Goal: Task Accomplishment & Management: Use online tool/utility

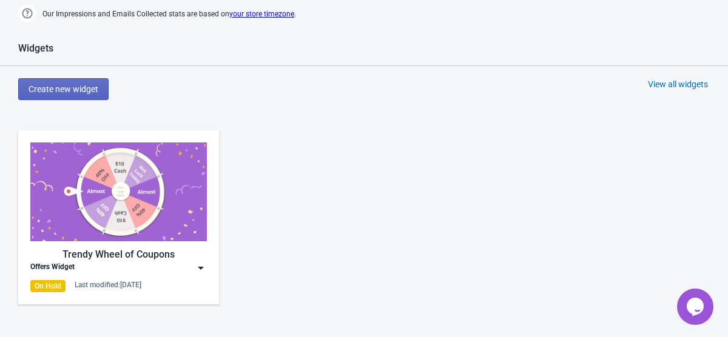
scroll to position [669, 0]
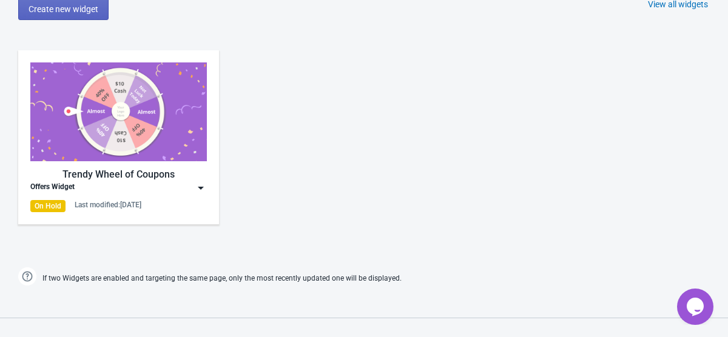
click at [201, 188] on img at bounding box center [201, 188] width 12 height 12
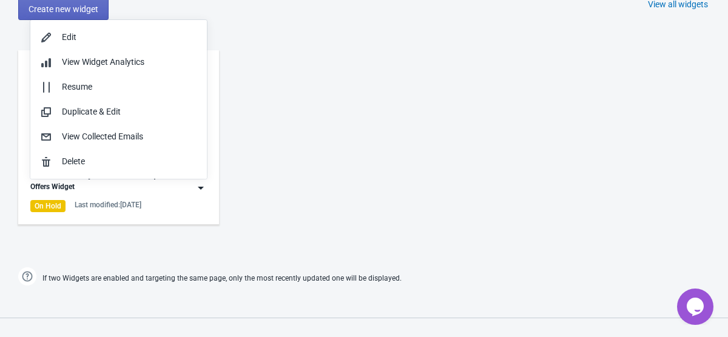
click at [201, 188] on img at bounding box center [201, 188] width 12 height 12
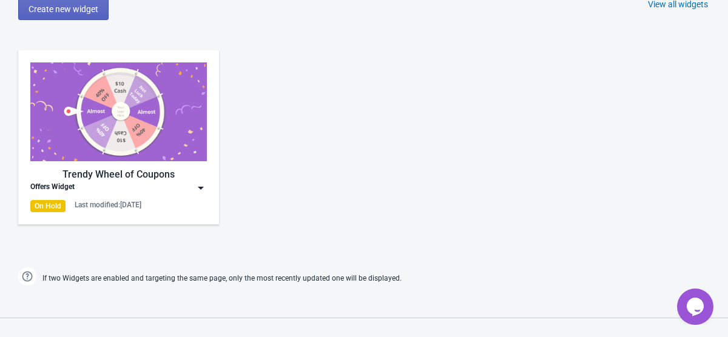
click at [148, 123] on img at bounding box center [118, 112] width 177 height 99
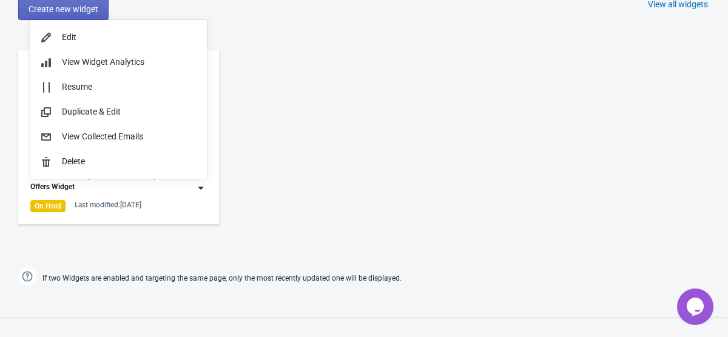
click at [242, 68] on div "Trendy Wheel of Coupons Offers Widget On Hold Last modified: 6.6.2025" at bounding box center [364, 147] width 728 height 218
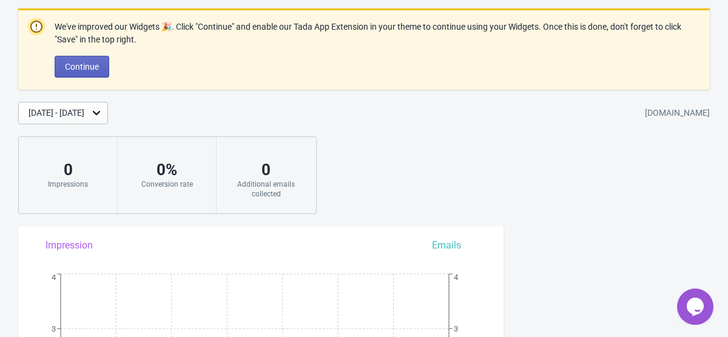
scroll to position [91, 0]
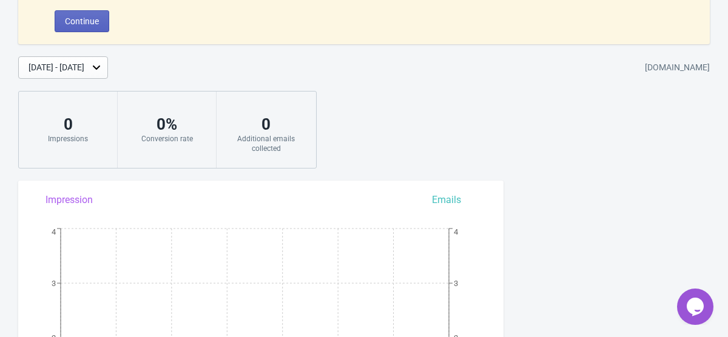
click at [84, 68] on div "[DATE] - [DATE]" at bounding box center [57, 67] width 56 height 13
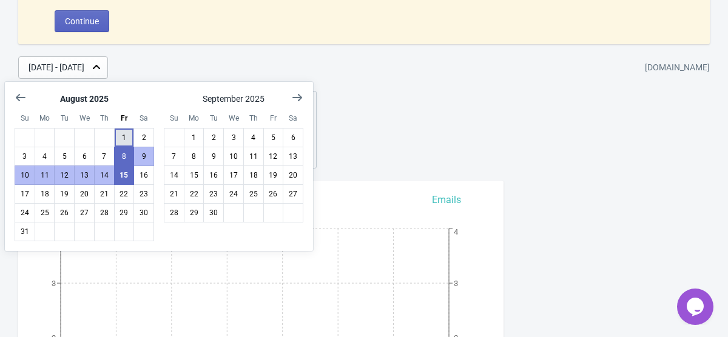
click at [121, 138] on button "1" at bounding box center [124, 137] width 21 height 19
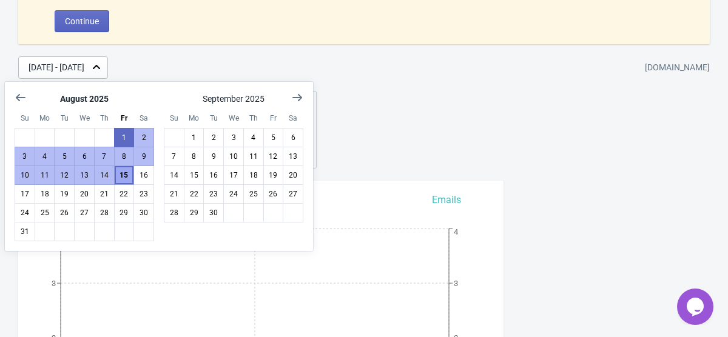
click at [121, 180] on button "15" at bounding box center [124, 175] width 21 height 19
click at [414, 92] on div "We've improved our Widgets 🎉. Click "Continue" and enable our Tada App Extensio…" at bounding box center [364, 66] width 728 height 206
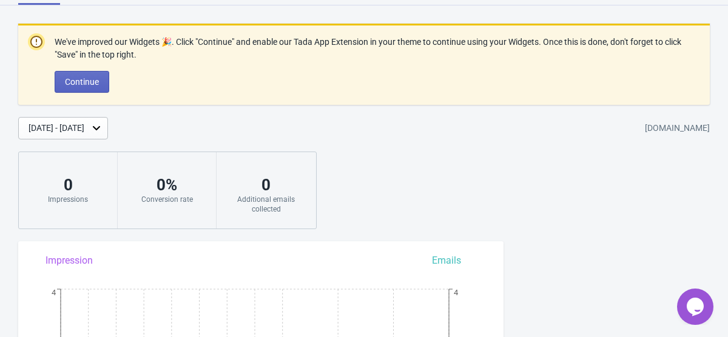
scroll to position [0, 0]
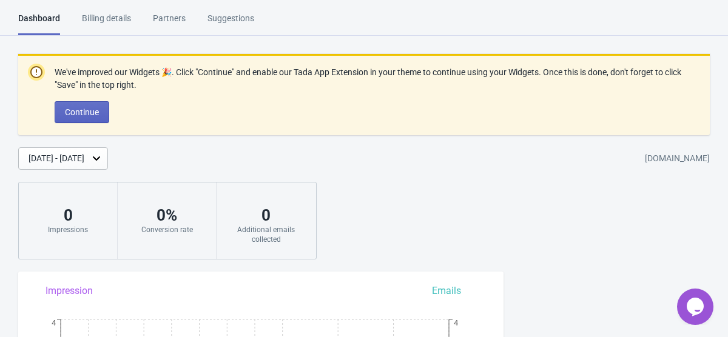
click at [107, 20] on div "Billing details" at bounding box center [106, 22] width 49 height 21
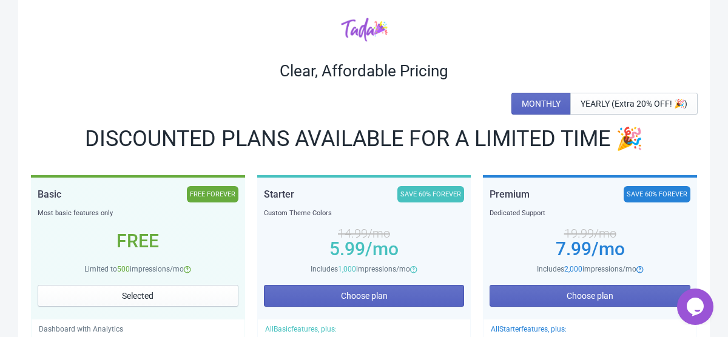
scroll to position [16, 0]
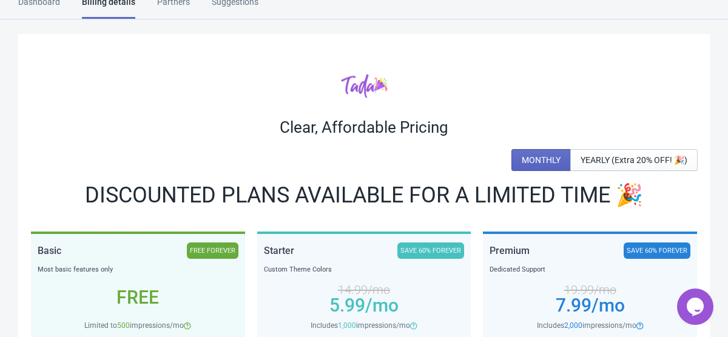
click at [44, 10] on div "Dashboard" at bounding box center [39, 6] width 42 height 21
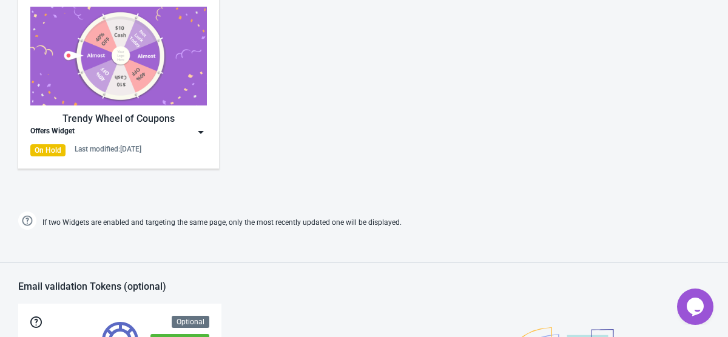
click at [227, 206] on div "Widgets Create new widget View all widgets Trendy Wheel of Coupons Offers Widge…" at bounding box center [364, 70] width 728 height 327
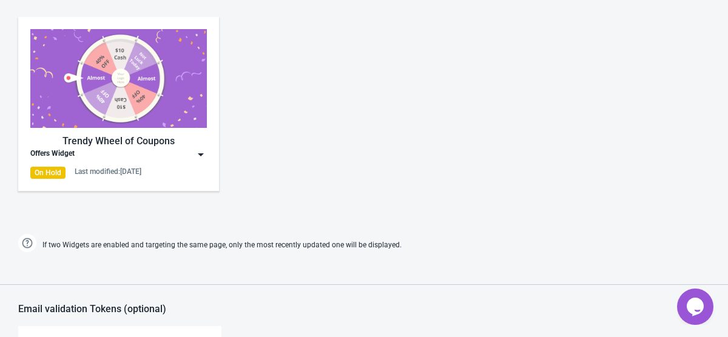
scroll to position [570, 0]
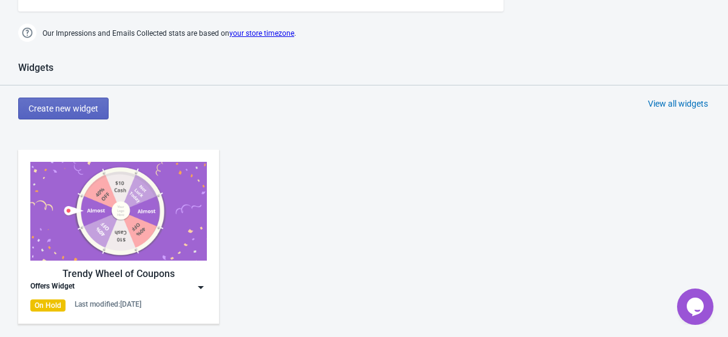
click at [36, 307] on div "On Hold" at bounding box center [47, 306] width 35 height 12
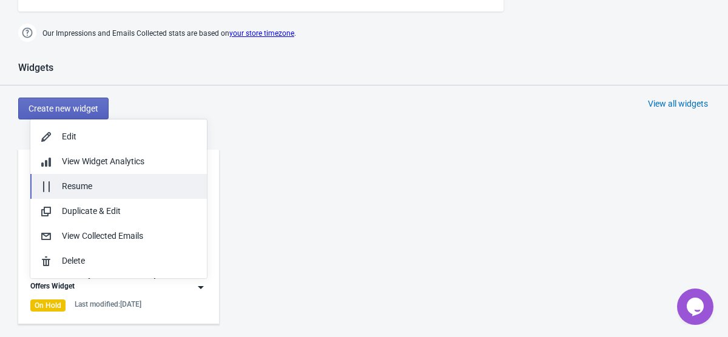
click at [94, 198] on button "Resume" at bounding box center [118, 186] width 177 height 25
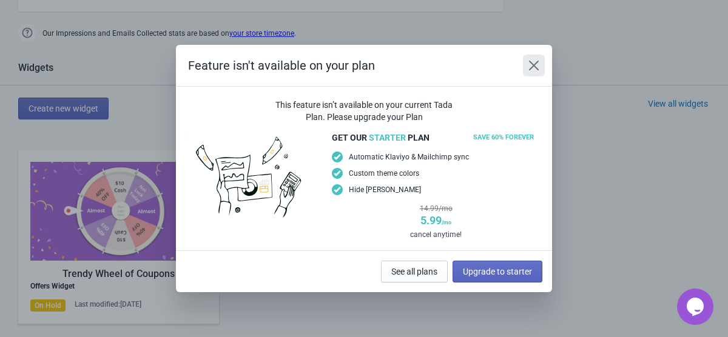
click at [533, 66] on icon "Close" at bounding box center [534, 66] width 10 height 10
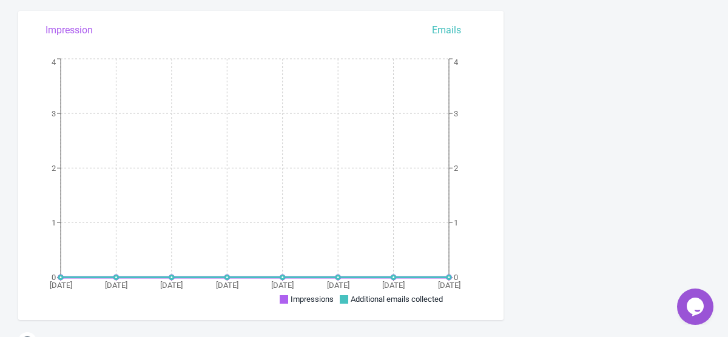
scroll to position [0, 0]
